Goal: Task Accomplishment & Management: Complete application form

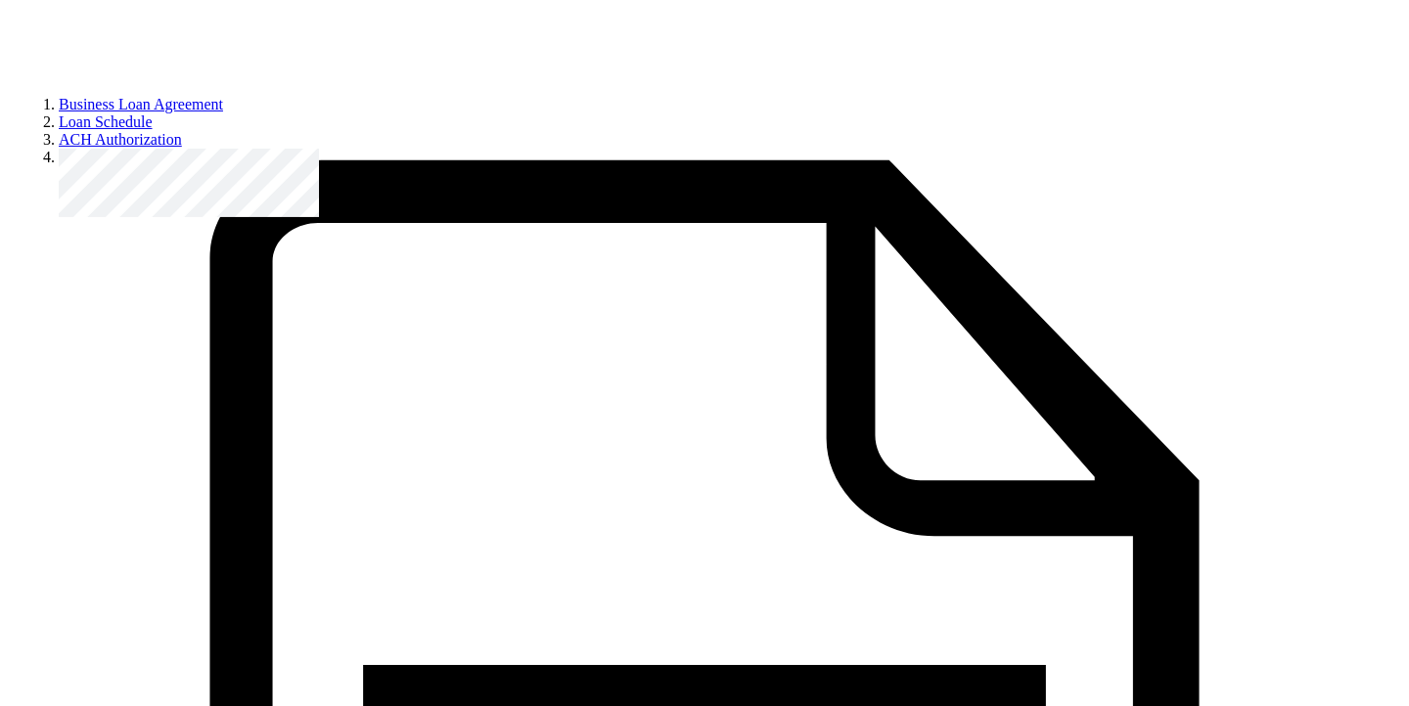
scroll to position [2613, 0]
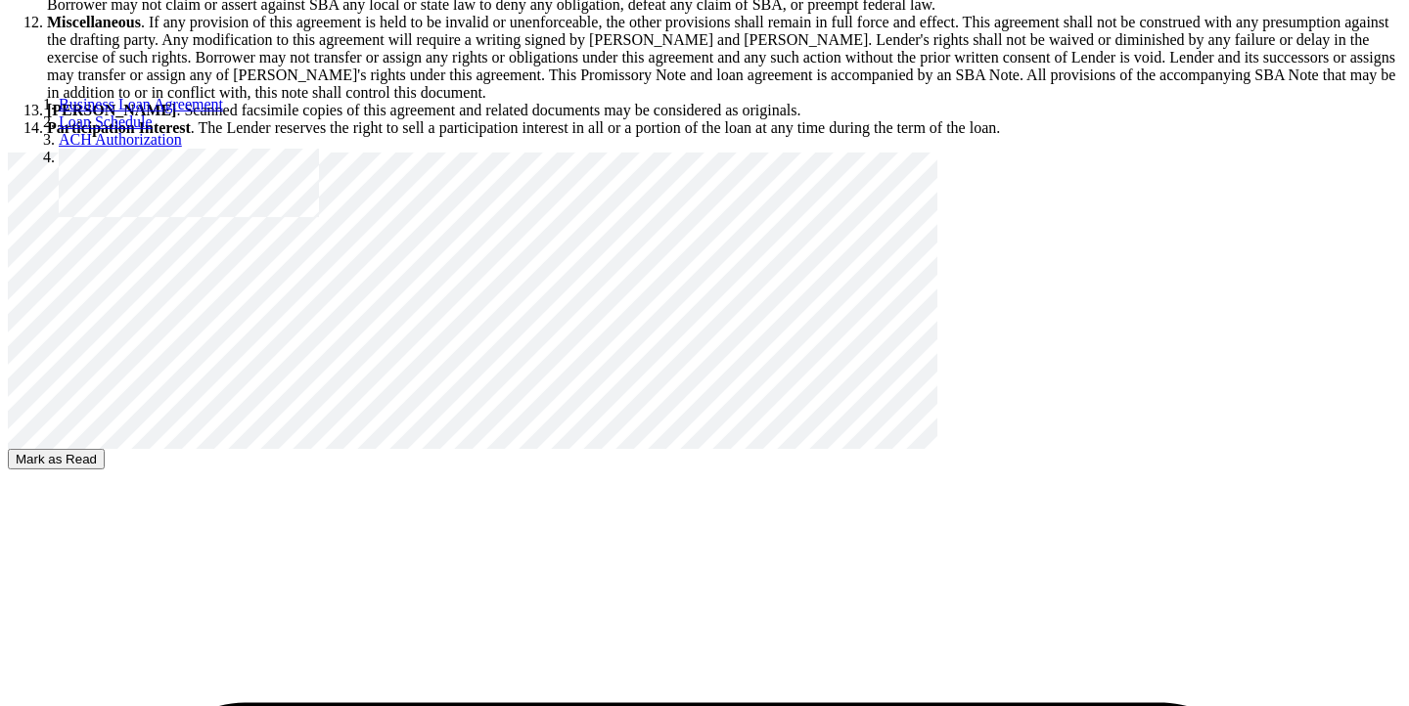
scroll to position [3608, 0]
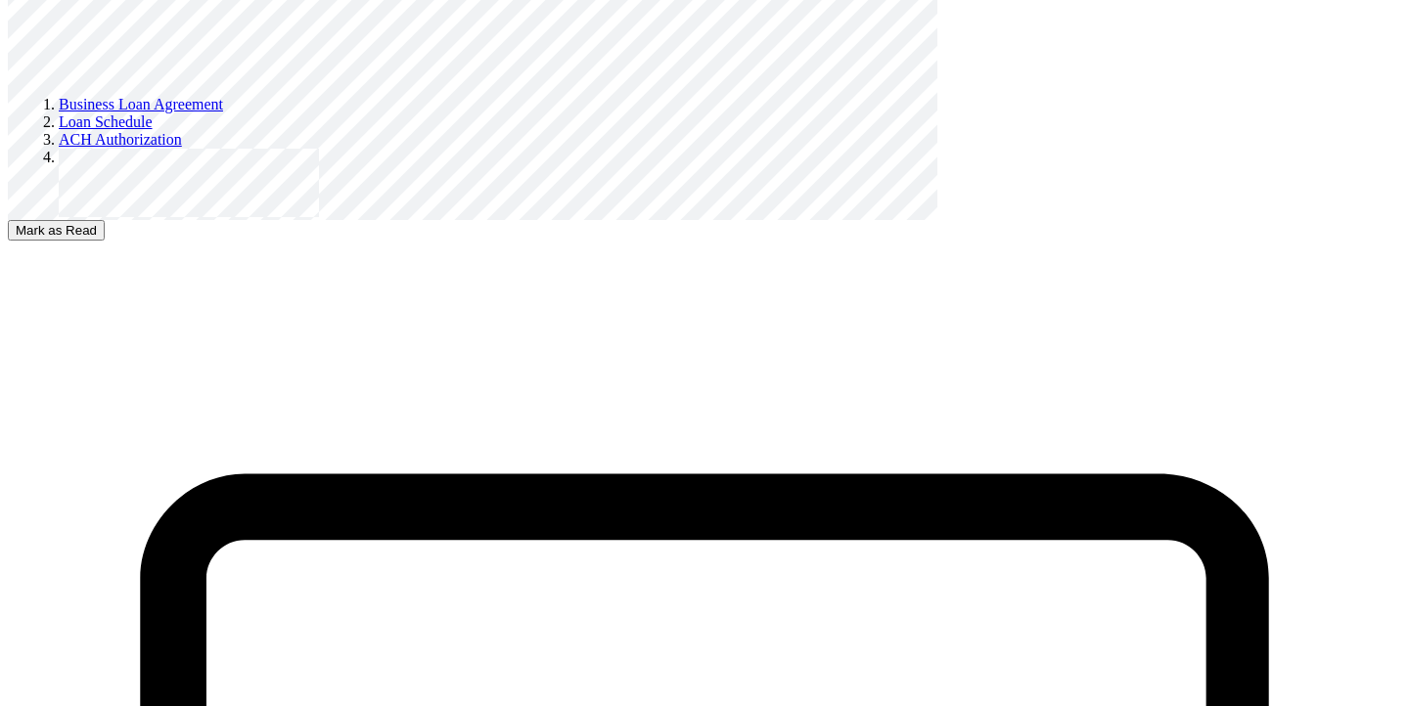
click at [105, 220] on button "Mark as Read" at bounding box center [56, 230] width 97 height 21
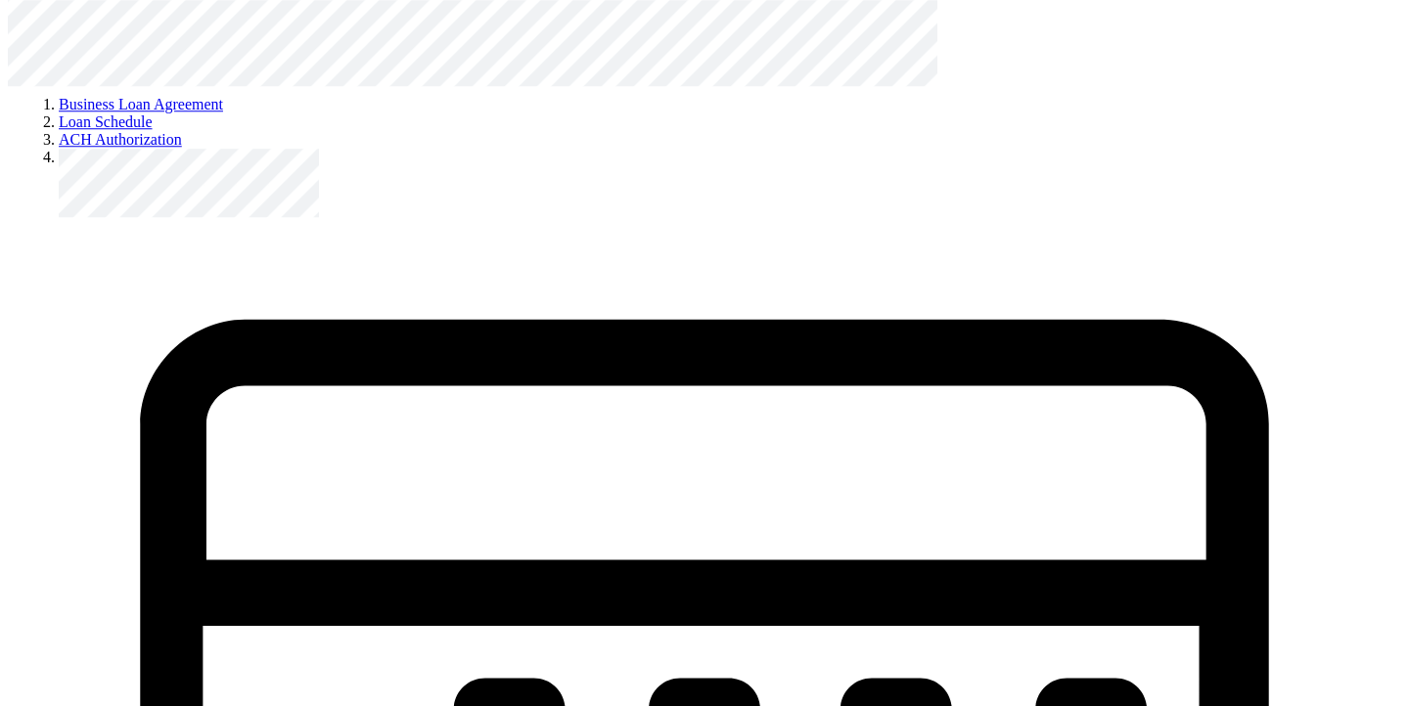
scroll to position [4433, 0]
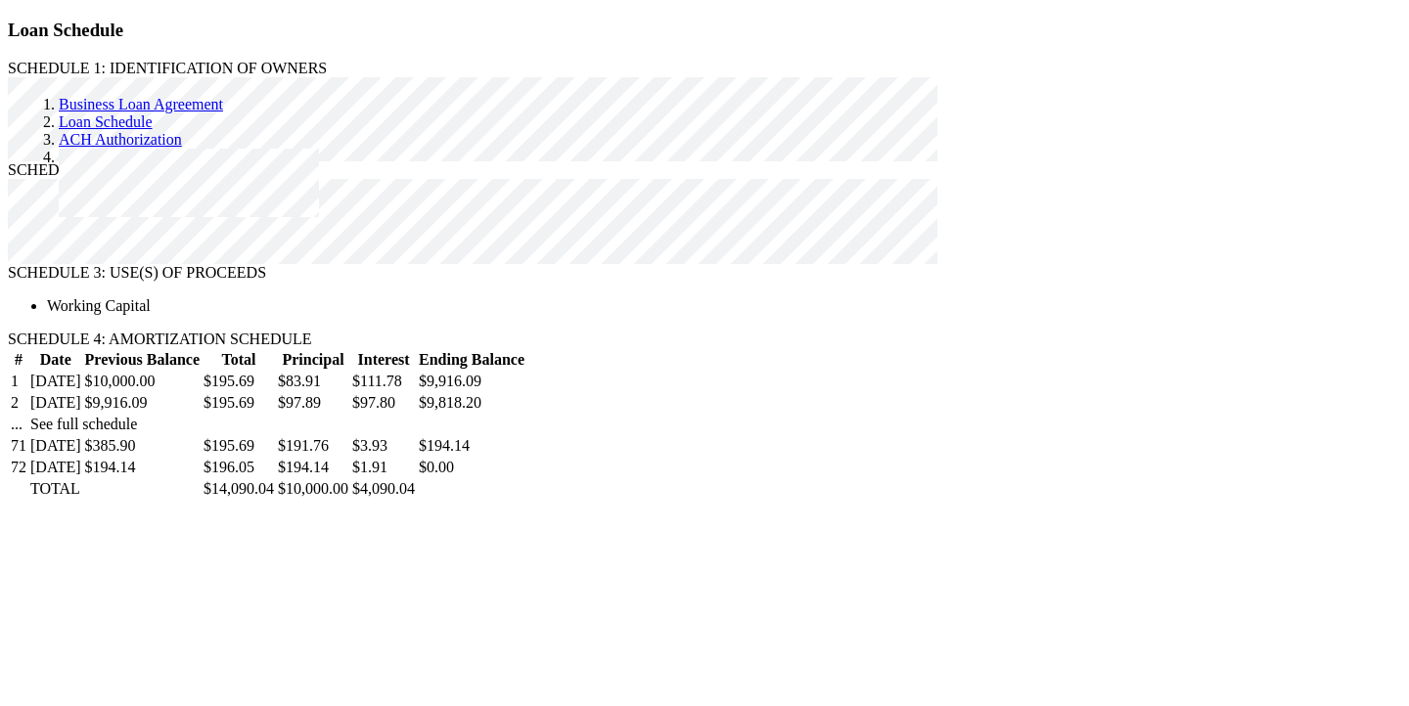
select select "[DEMOGRAPHIC_DATA]"
click option "[DEMOGRAPHIC_DATA]" at bounding box center [0, 0] width 0 height 0
radio input "true"
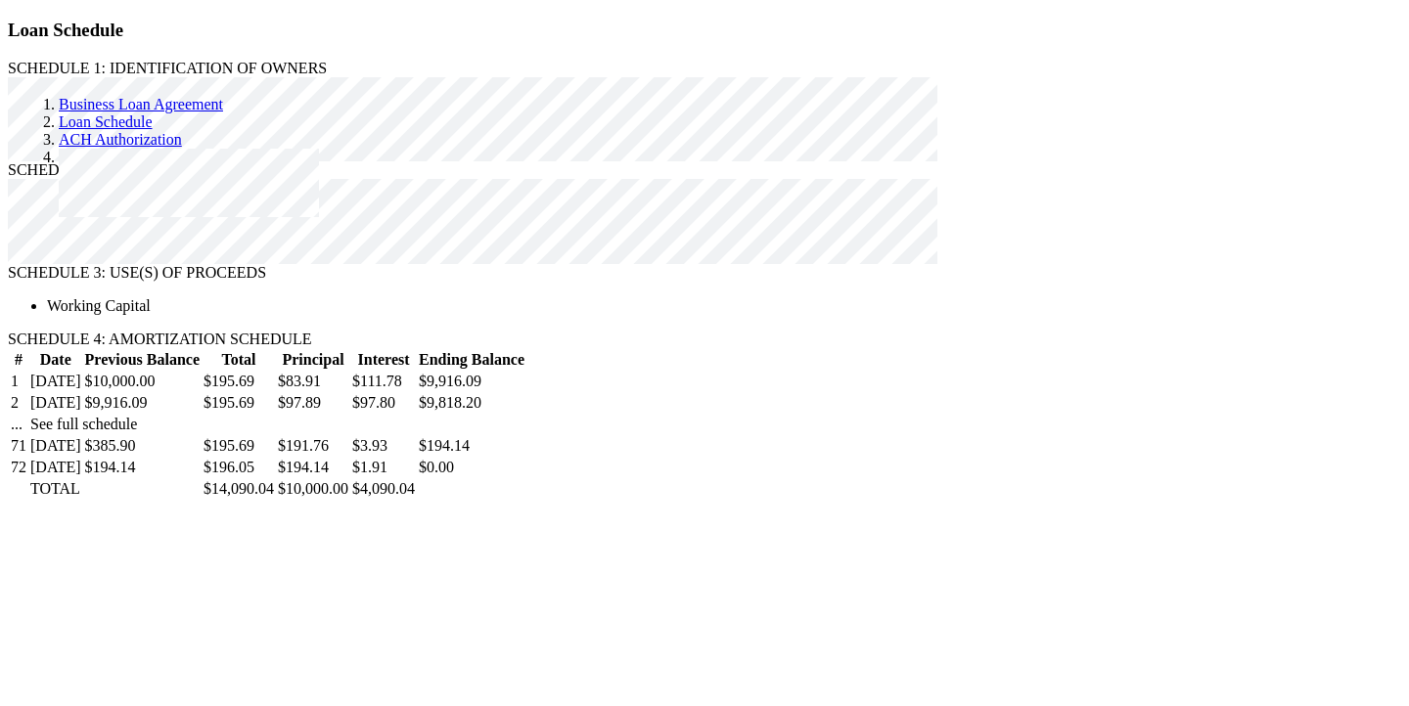
radio input "true"
select select "multiracial"
click option "Multiracial (Two or more races)" at bounding box center [0, 0] width 0 height 0
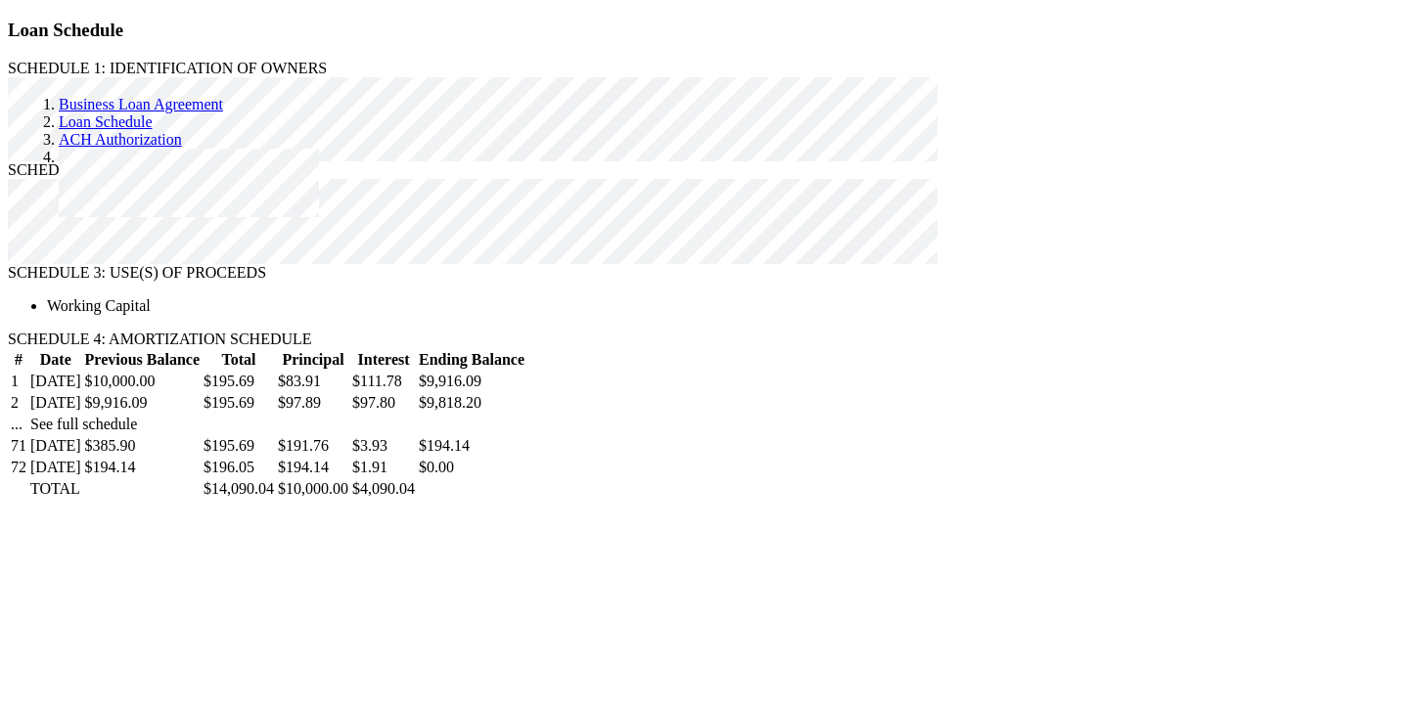
scroll to position [300, 0]
radio input "true"
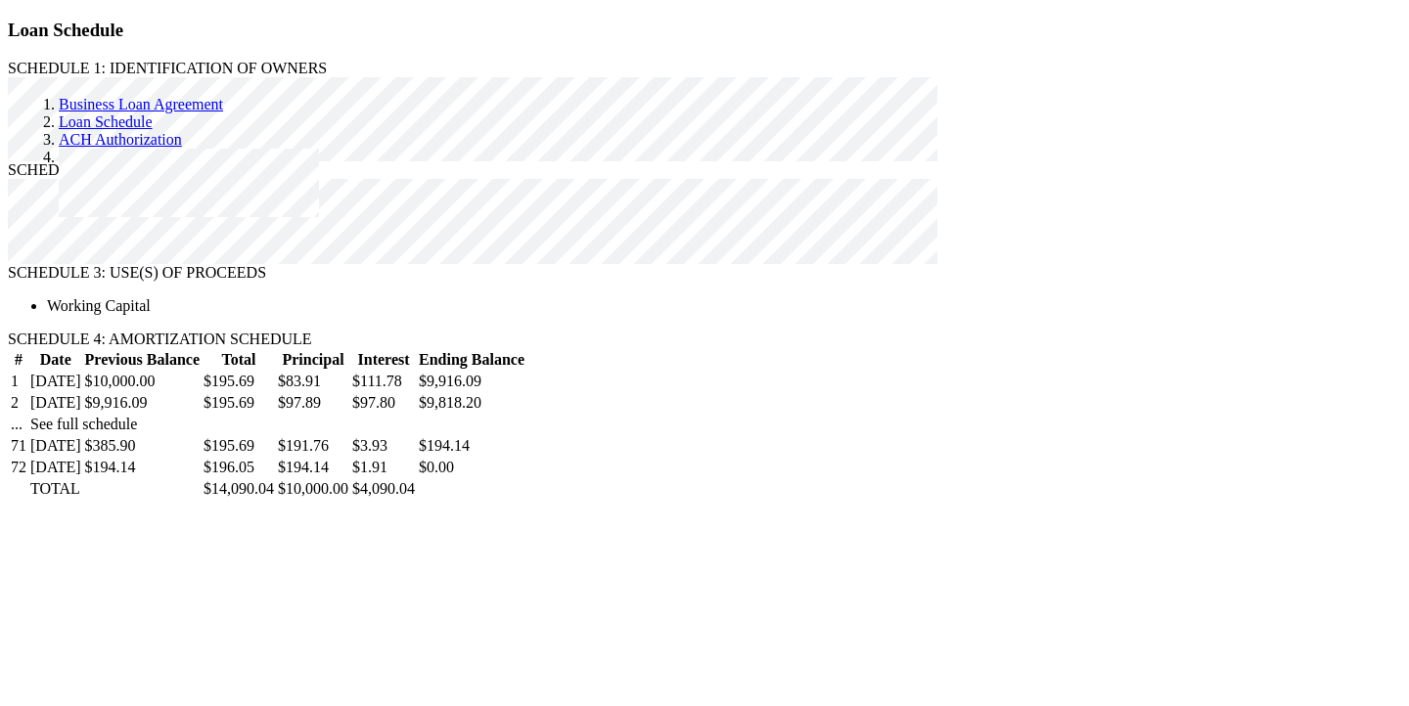
radio input "true"
select select "my_business"
click option "My business" at bounding box center [0, 0] width 0 height 0
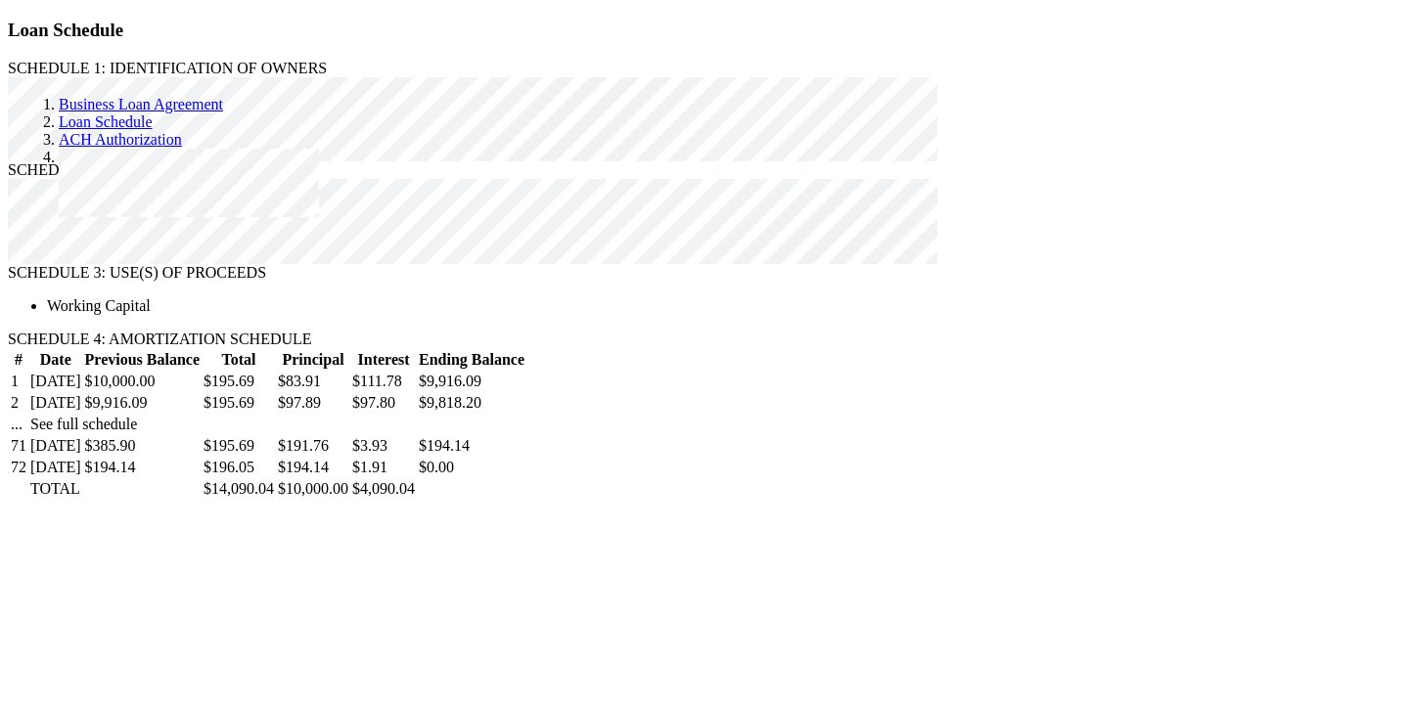
type input "1"
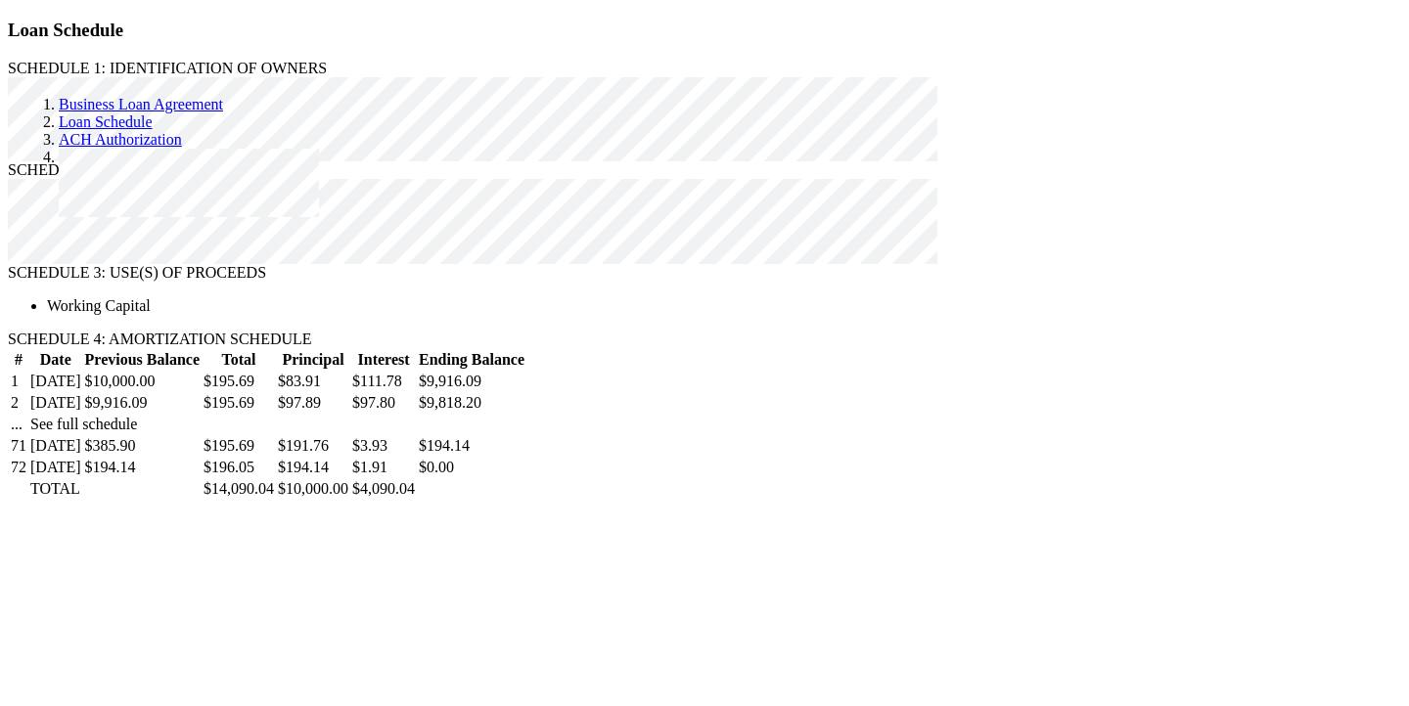
type input "0"
type input "40200"
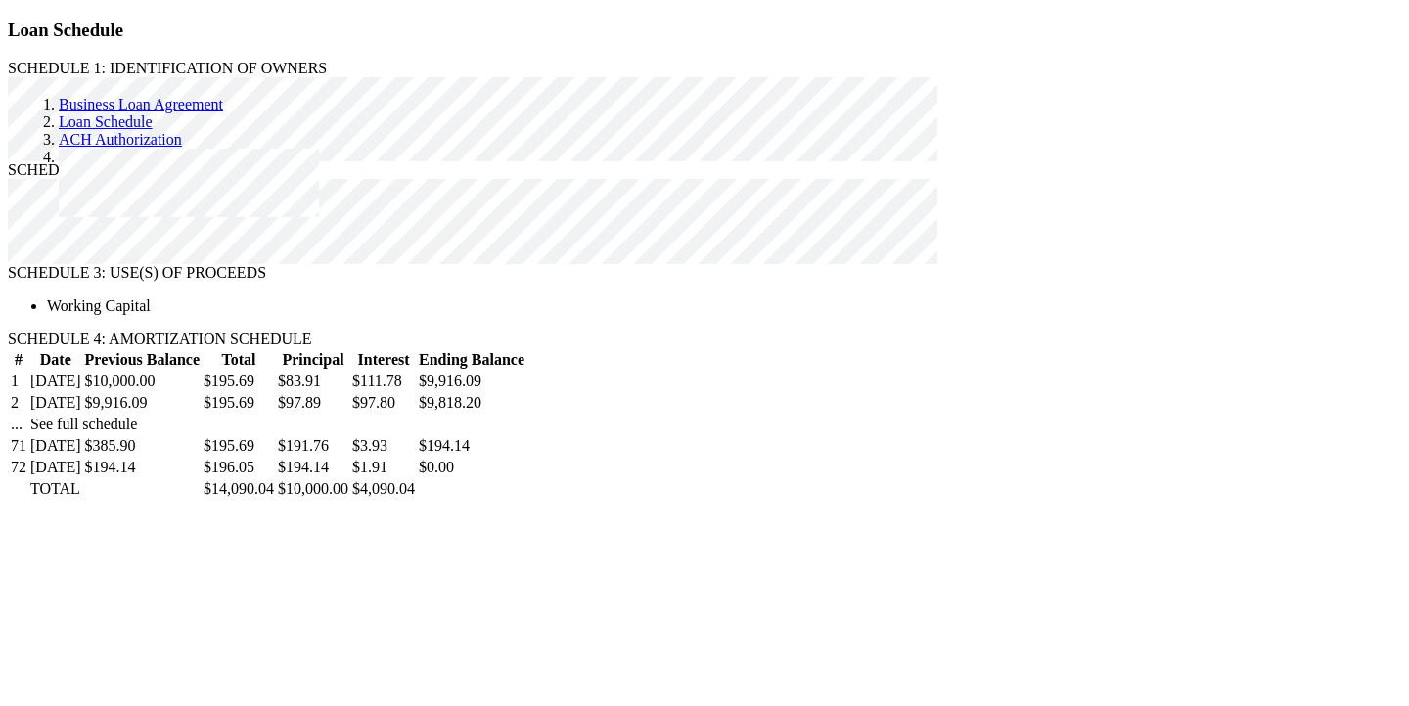
radio input "true"
type input "10000"
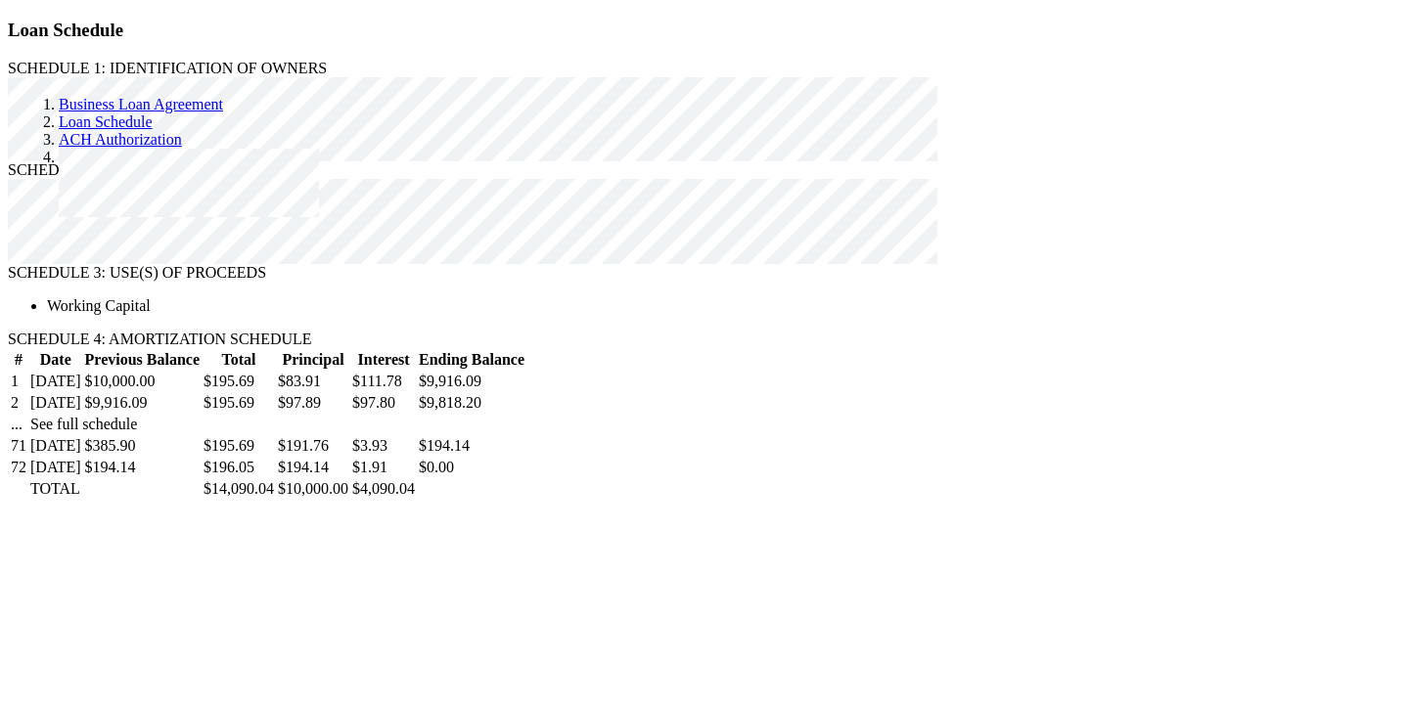
radio input "true"
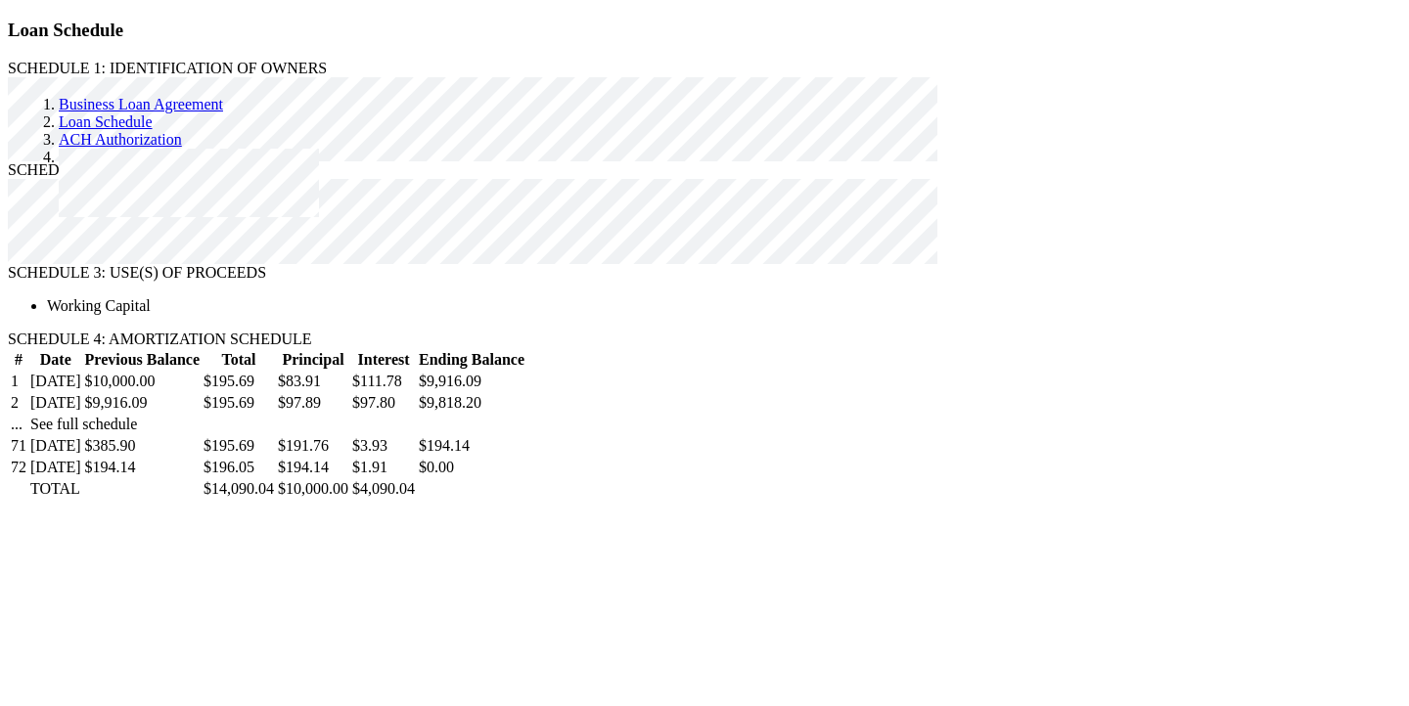
type input "2"
radio input "true"
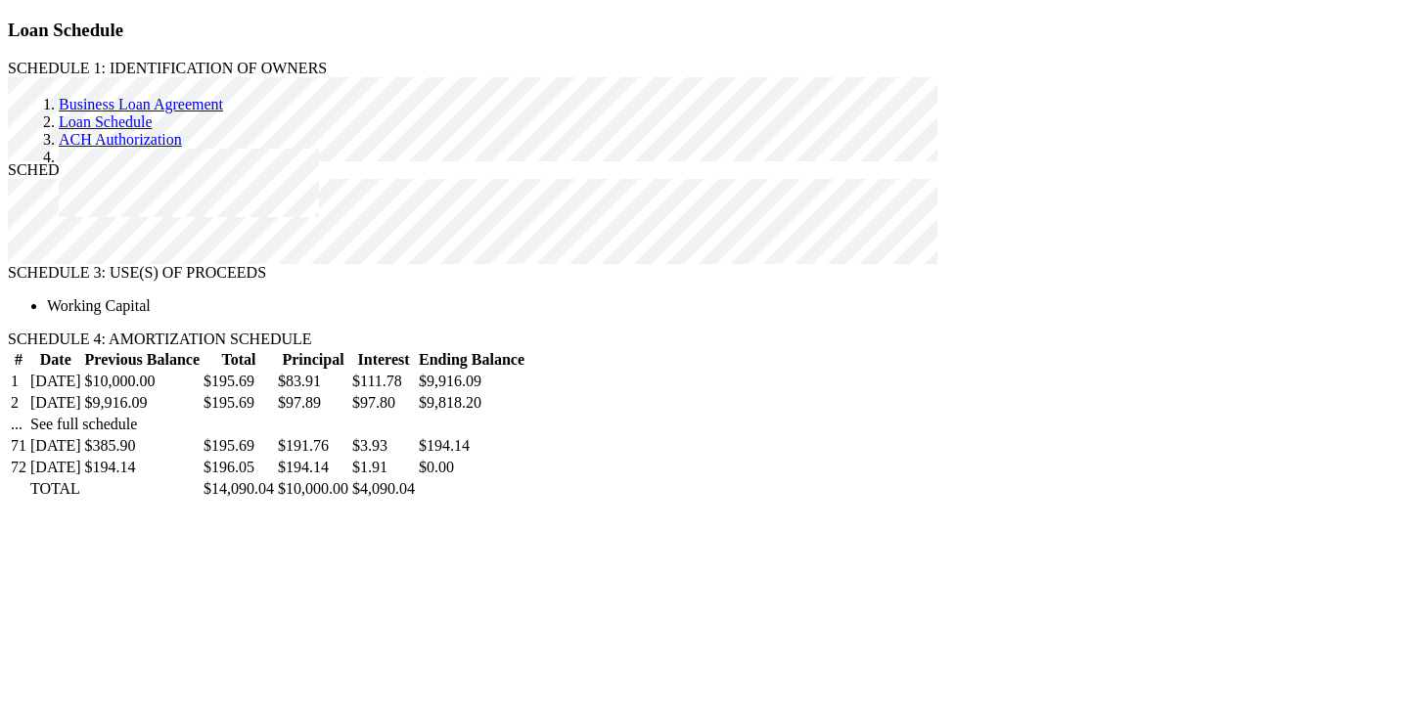
type input "1"
type input "2"
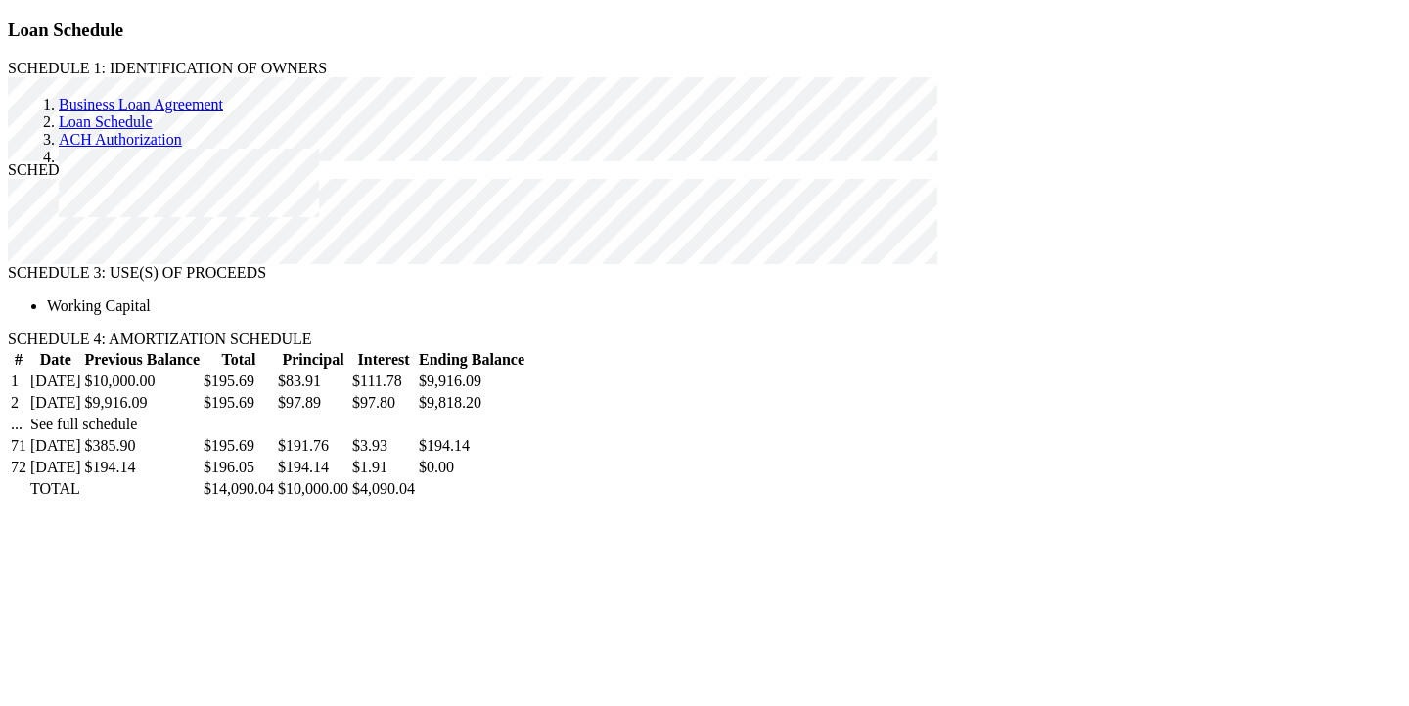
radio input "true"
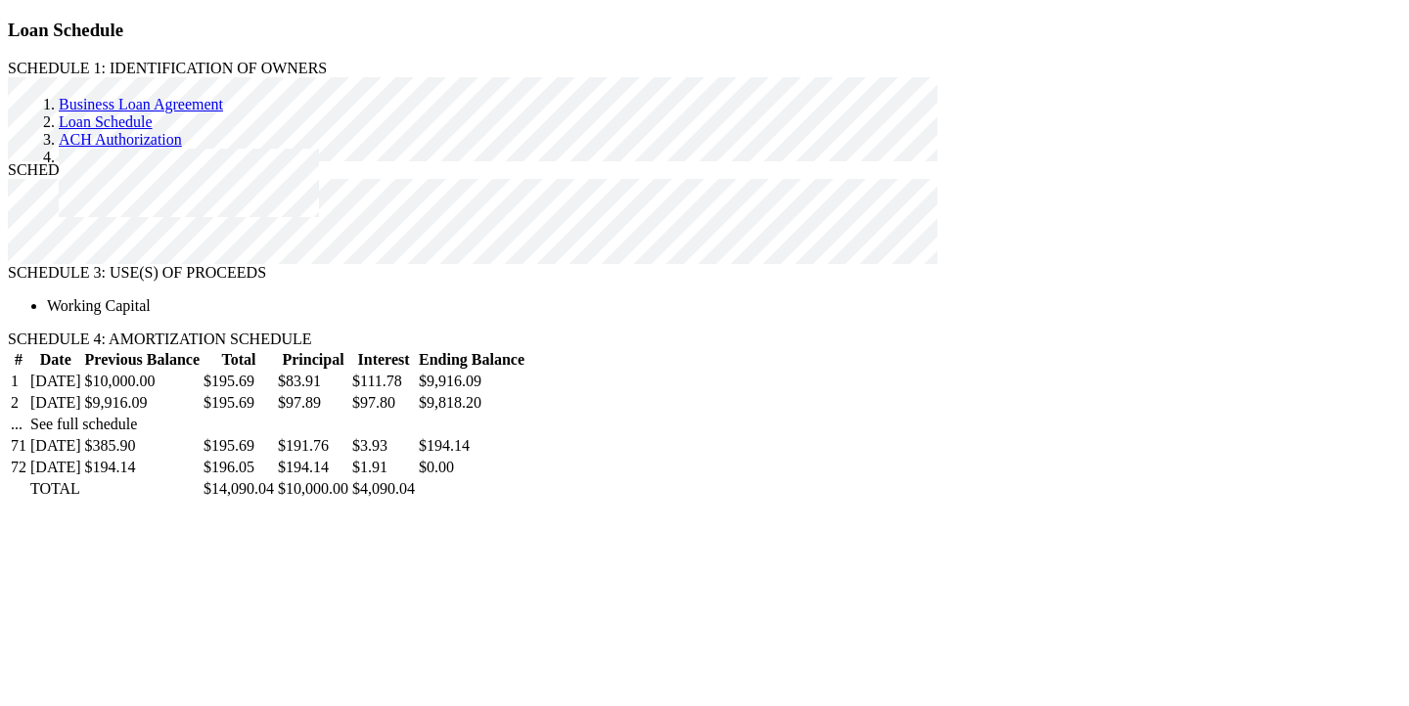
scroll to position [5165, 0]
